Goal: Information Seeking & Learning: Learn about a topic

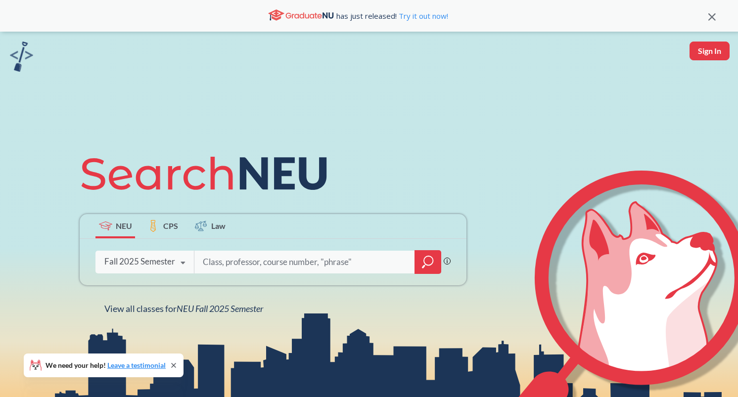
click at [174, 272] on icon at bounding box center [182, 263] width 19 height 28
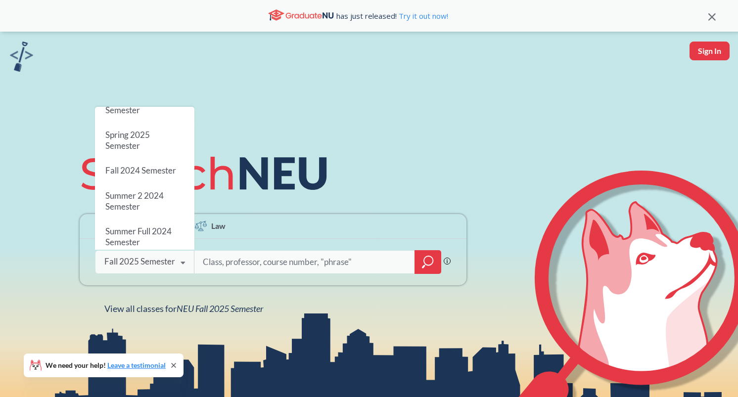
scroll to position [102, 0]
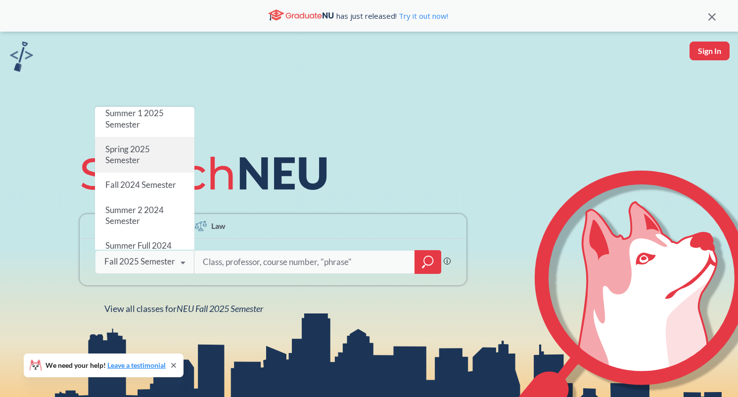
click at [156, 158] on div "Spring 2025 Semester" at bounding box center [144, 155] width 99 height 36
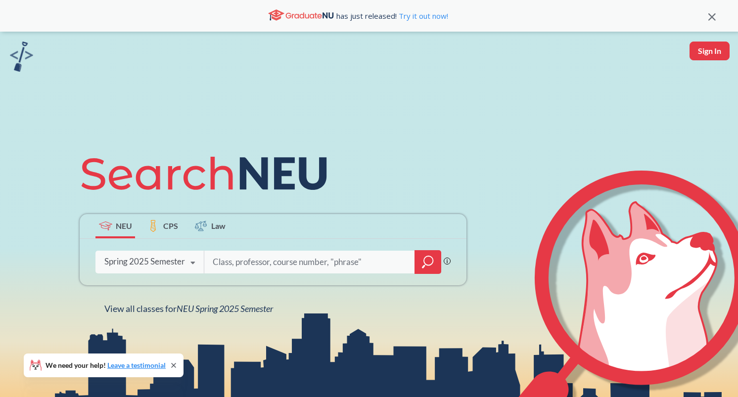
click at [230, 264] on input "search" at bounding box center [310, 262] width 196 height 21
click at [426, 268] on icon "magnifying glass" at bounding box center [428, 262] width 12 height 14
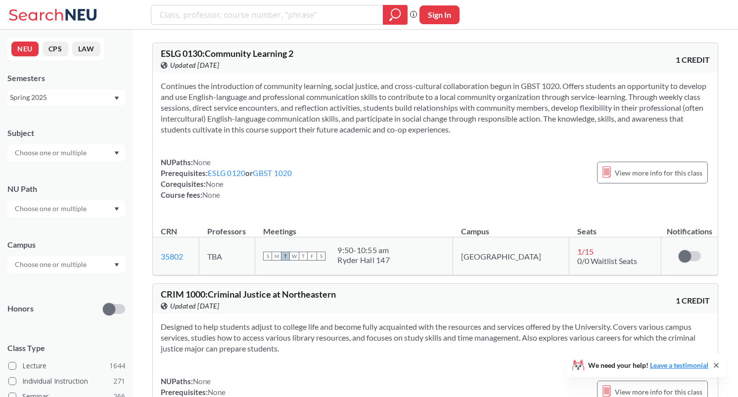
click at [60, 151] on input "text" at bounding box center [51, 153] width 83 height 12
click at [55, 178] on p "Computer Science" at bounding box center [69, 181] width 112 height 10
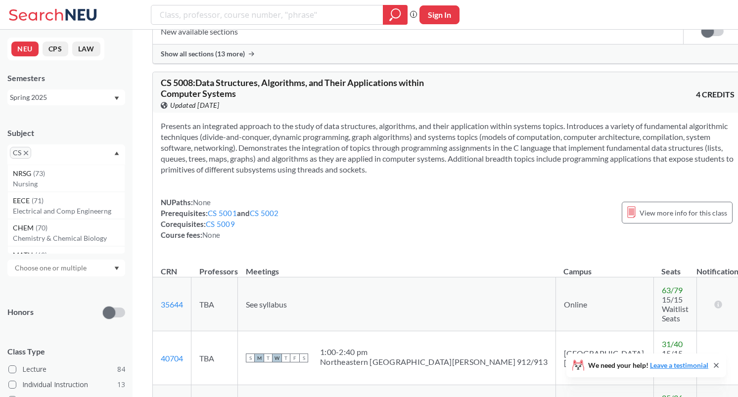
scroll to position [12765, 0]
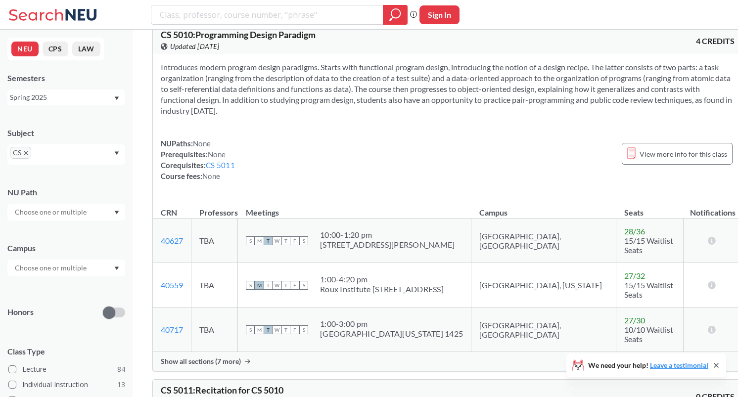
scroll to position [14161, 0]
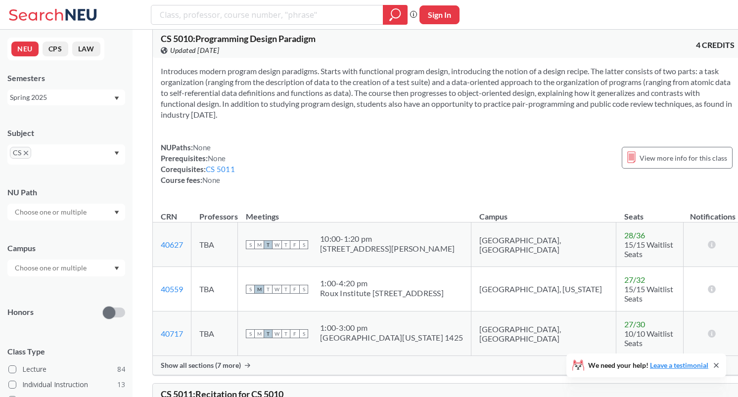
click at [27, 151] on icon "X to remove pill" at bounding box center [26, 153] width 4 height 4
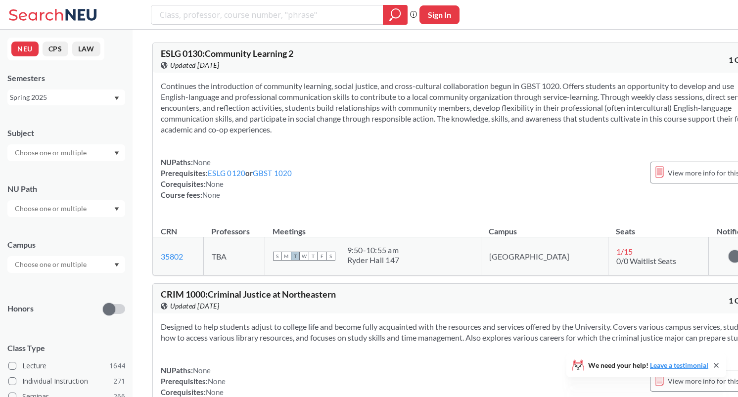
click at [71, 96] on div "Spring 2025" at bounding box center [61, 97] width 103 height 11
click at [82, 152] on div "Summer Full 2025" at bounding box center [66, 145] width 118 height 27
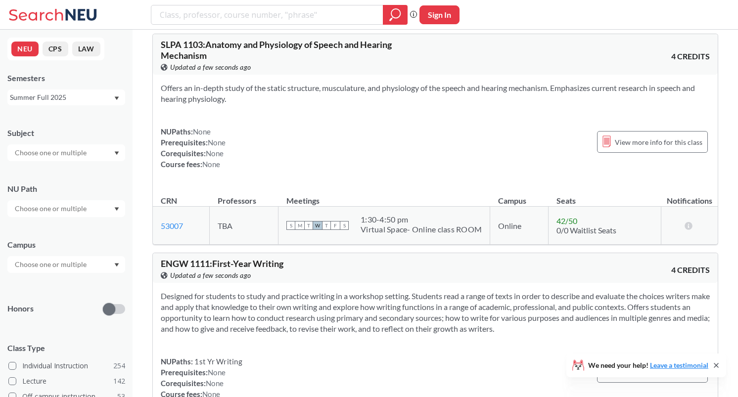
scroll to position [5, 0]
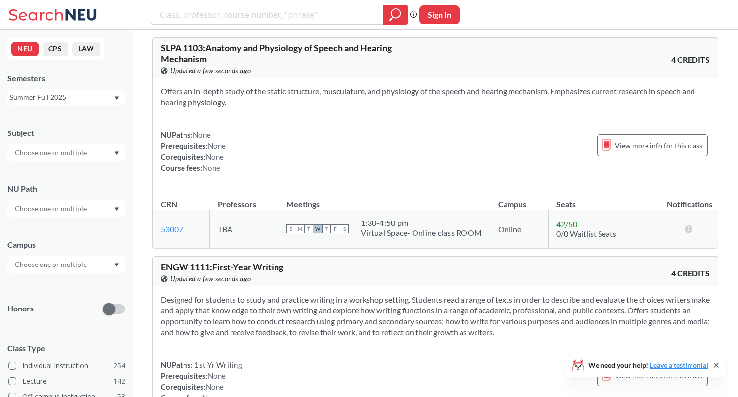
click at [95, 159] on div at bounding box center [66, 152] width 118 height 17
click at [64, 196] on div "CS ( 36 )" at bounding box center [69, 197] width 112 height 11
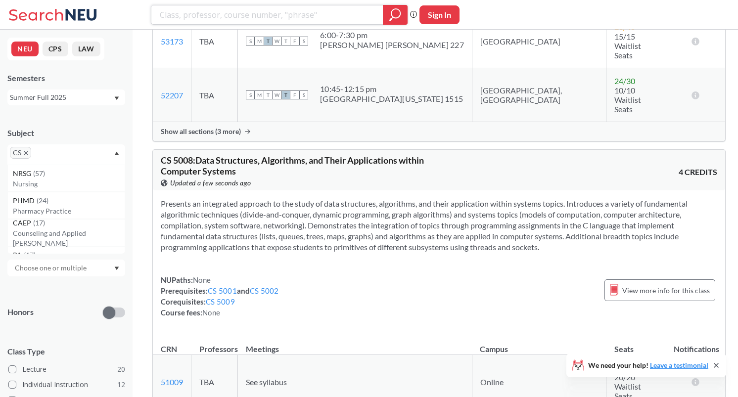
scroll to position [653, 0]
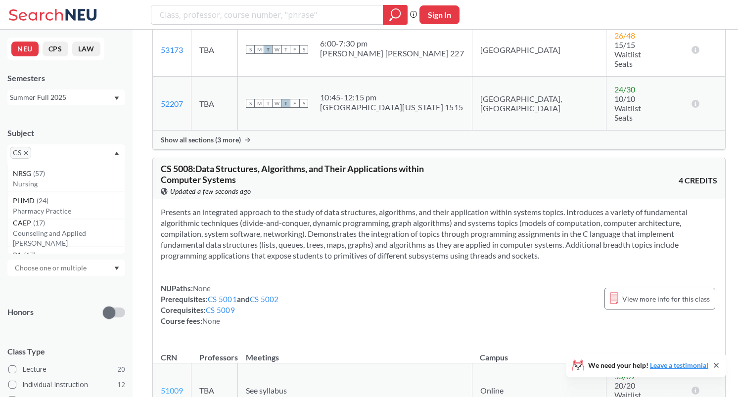
click at [179, 386] on link "51009" at bounding box center [172, 390] width 22 height 9
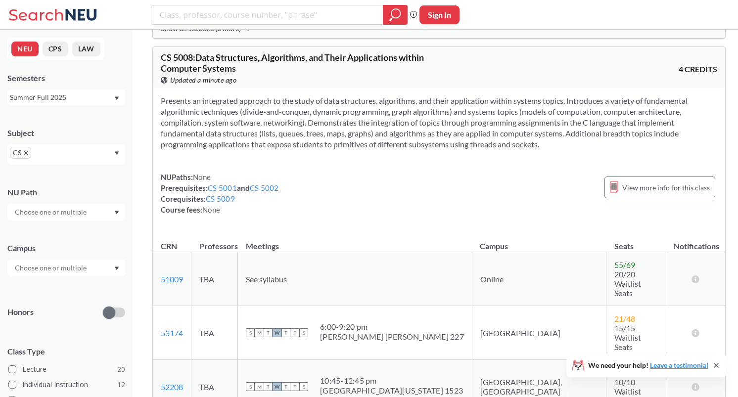
scroll to position [758, 0]
